Goal: Check status

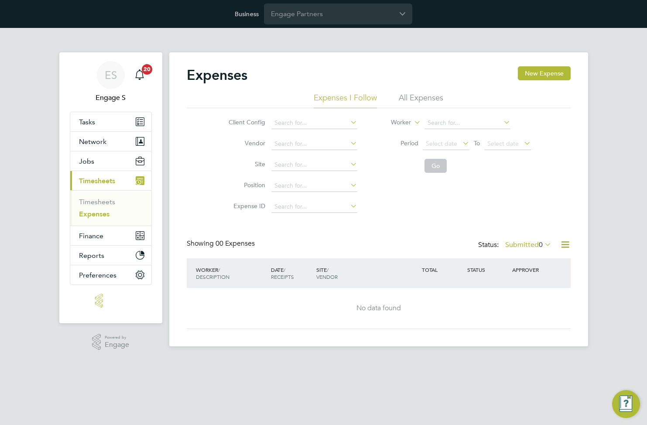
click at [198, 206] on div "Client Config Vendor Site Position Expense ID Worker Period Select date To Sele…" at bounding box center [379, 162] width 384 height 109
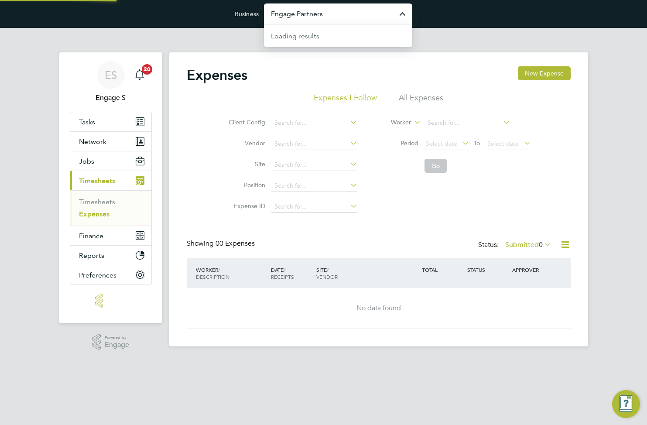
click at [347, 20] on input "Engage Partners" at bounding box center [338, 13] width 148 height 20
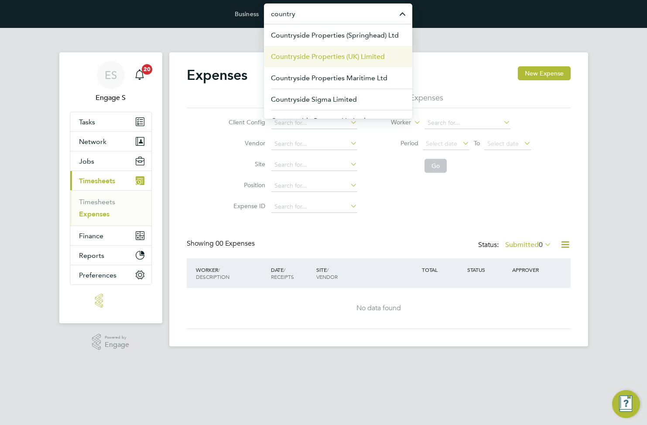
click at [344, 58] on span "Countryside Properties (UK) Limited" at bounding box center [328, 56] width 114 height 10
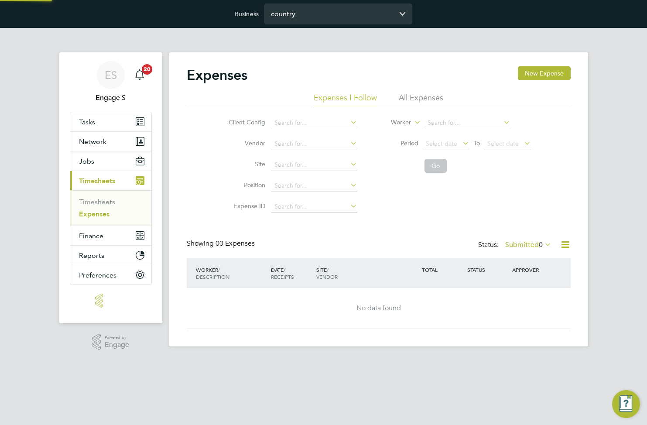
type input "Countryside Properties (UK) Limited"
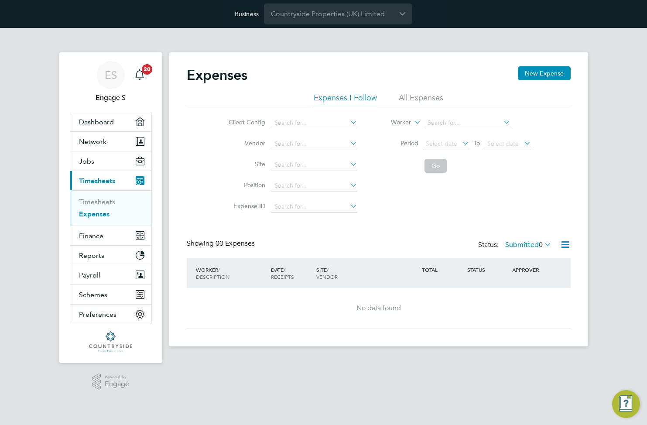
click at [428, 97] on li "All Expenses" at bounding box center [420, 100] width 44 height 16
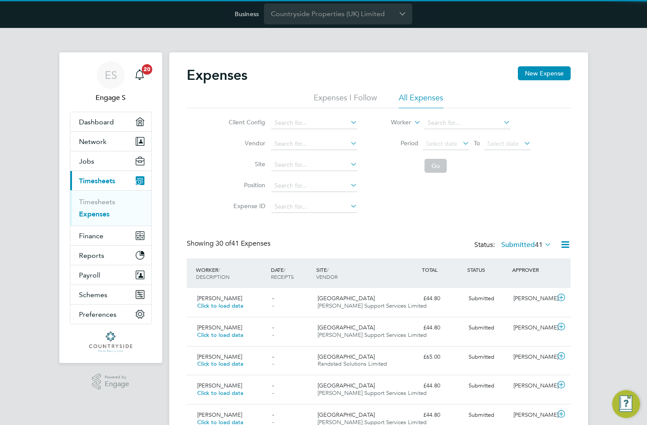
click at [516, 244] on label "Submitted 41" at bounding box center [526, 244] width 50 height 9
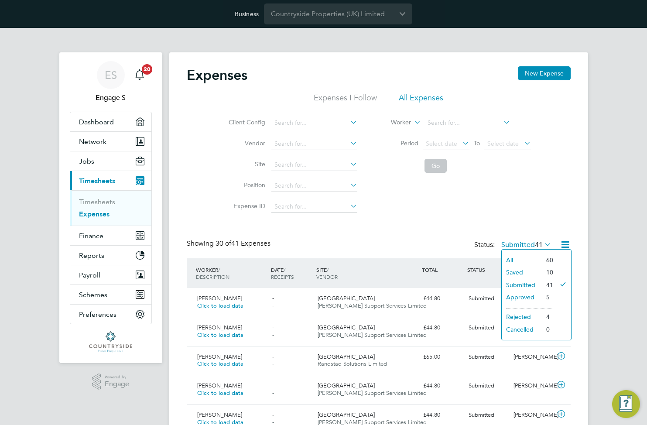
click at [514, 259] on li "All" at bounding box center [521, 260] width 40 height 12
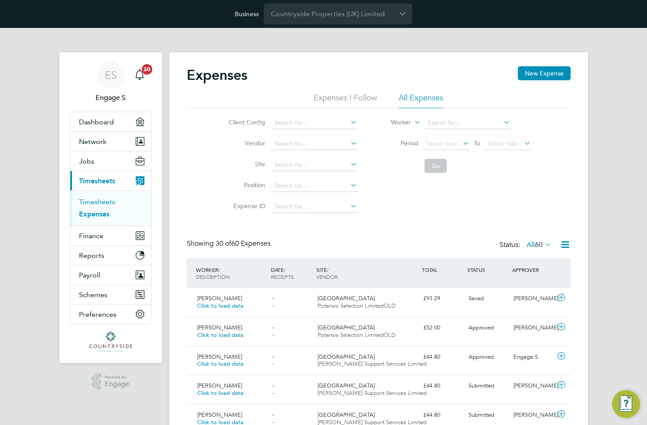
click at [102, 203] on link "Timesheets" at bounding box center [97, 201] width 36 height 8
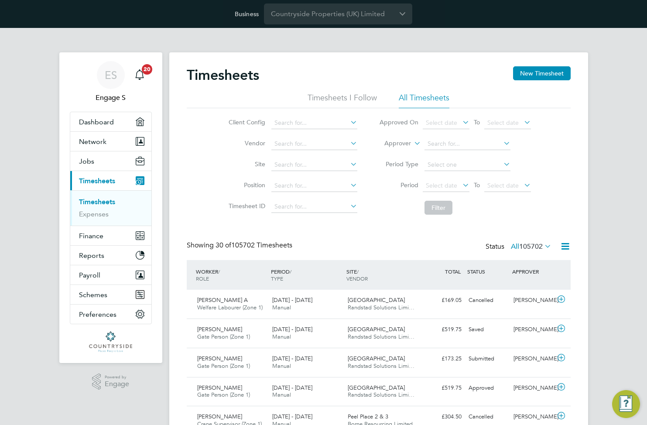
click at [531, 245] on span "105702" at bounding box center [531, 246] width 24 height 9
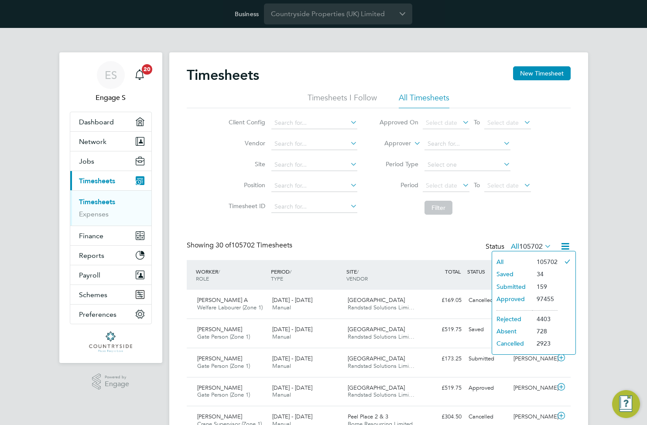
click at [499, 322] on li "Rejected" at bounding box center [512, 319] width 40 height 12
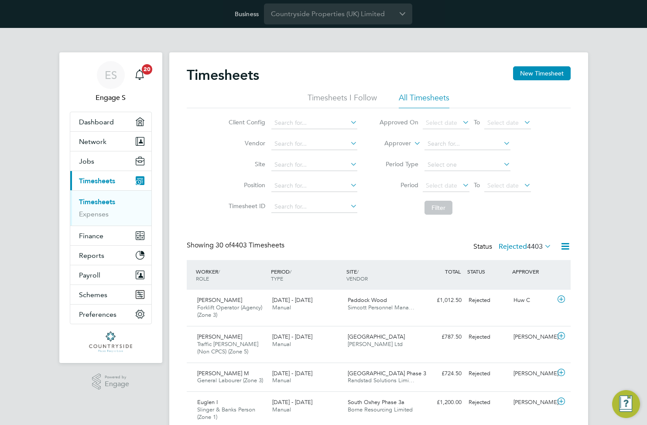
click at [523, 242] on label "Rejected 4403" at bounding box center [524, 246] width 53 height 9
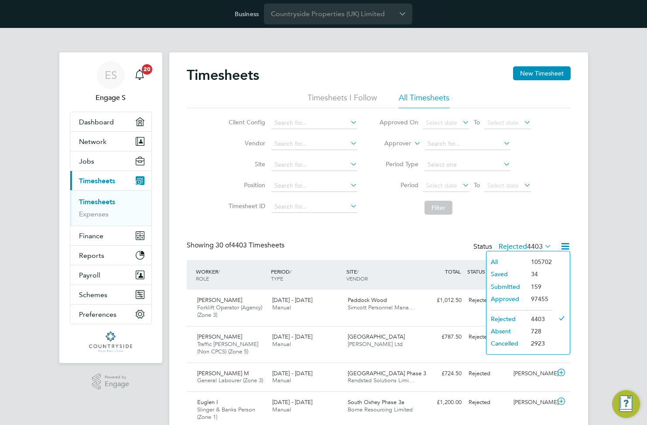
click at [502, 276] on li "Saved" at bounding box center [506, 274] width 40 height 12
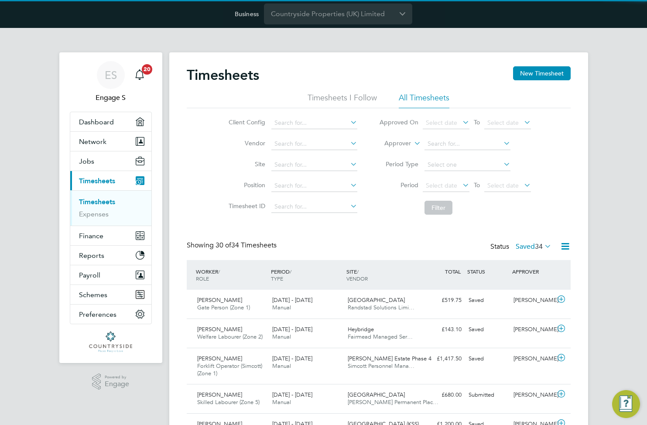
click at [521, 245] on label "Saved 34" at bounding box center [533, 246] width 36 height 9
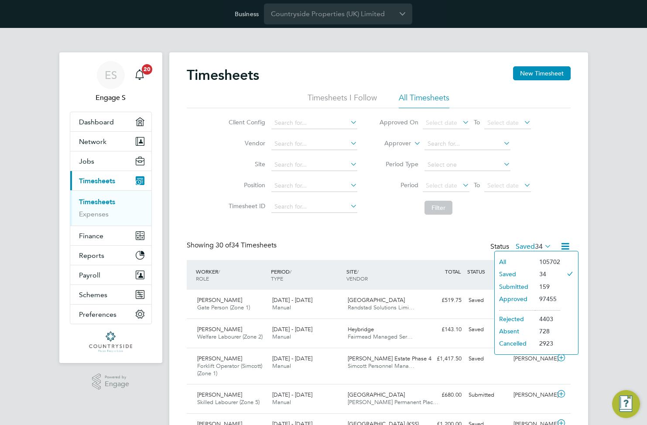
click at [508, 260] on li "All" at bounding box center [514, 261] width 40 height 12
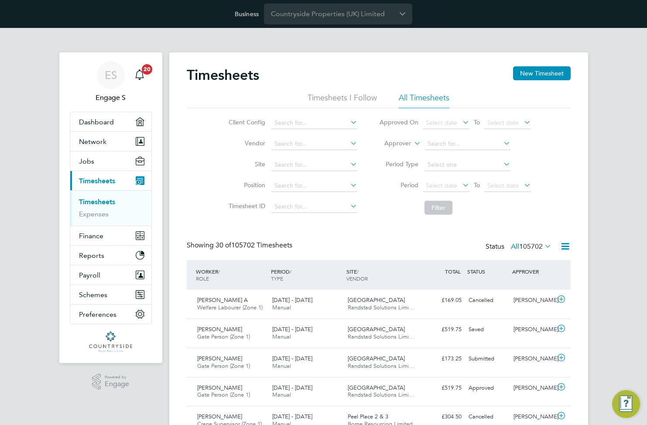
click at [530, 248] on span "105702" at bounding box center [531, 246] width 24 height 9
